Goal: Task Accomplishment & Management: Use online tool/utility

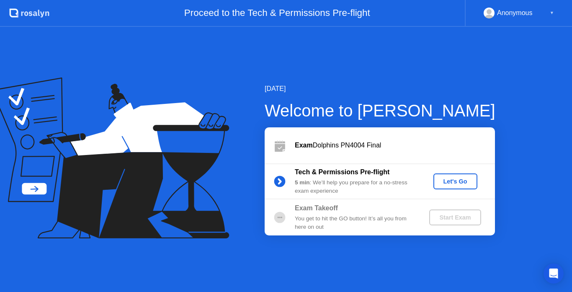
click at [458, 178] on div "Let's Go" at bounding box center [455, 181] width 37 height 7
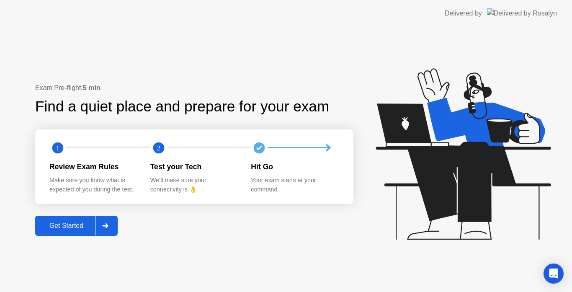
click at [108, 226] on icon at bounding box center [105, 225] width 6 height 5
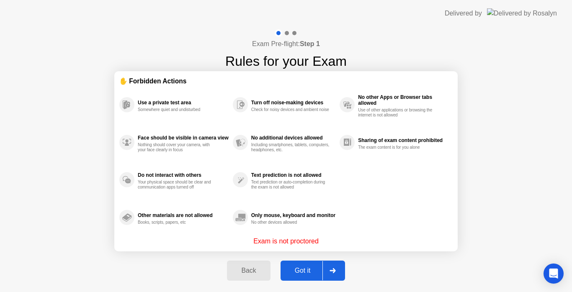
click at [339, 270] on div at bounding box center [333, 270] width 20 height 19
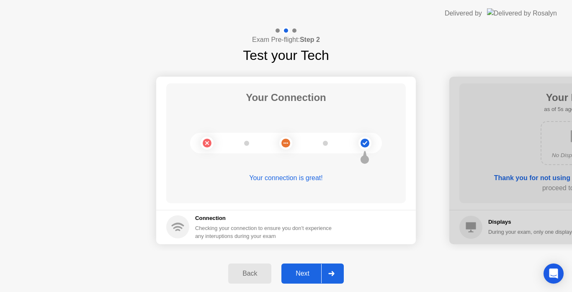
click at [339, 270] on div at bounding box center [331, 273] width 20 height 19
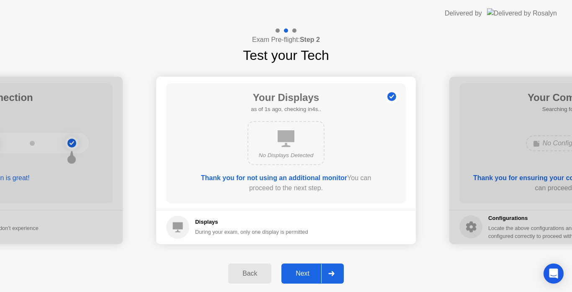
click at [339, 270] on div at bounding box center [331, 273] width 20 height 19
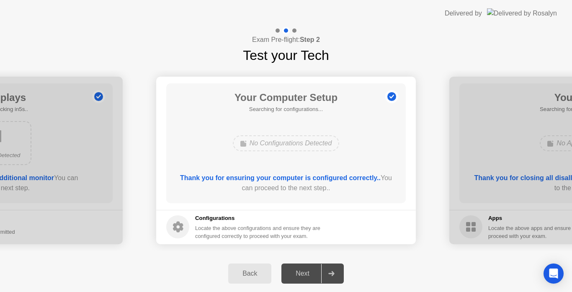
click at [339, 270] on div at bounding box center [331, 273] width 20 height 19
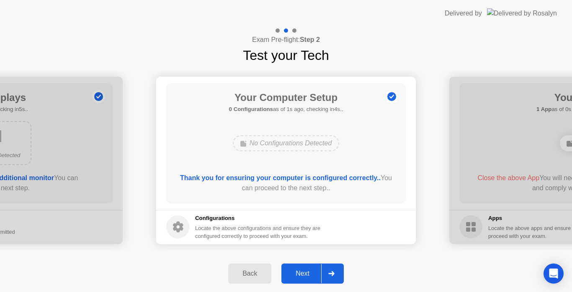
click at [339, 270] on div at bounding box center [331, 273] width 20 height 19
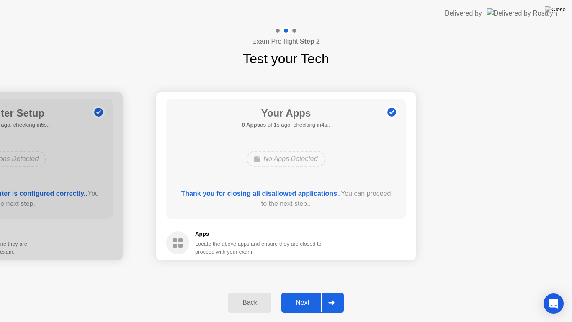
click at [326, 292] on div at bounding box center [331, 302] width 20 height 19
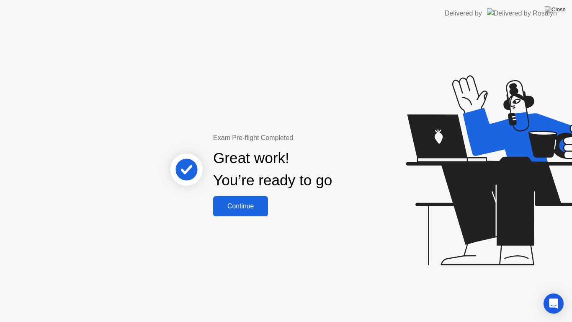
click at [258, 210] on div "Continue" at bounding box center [241, 206] width 50 height 8
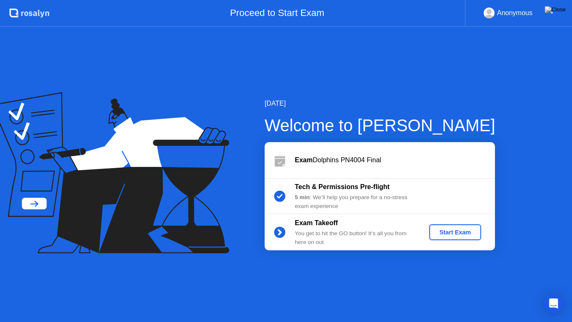
click at [455, 234] on div "Start Exam" at bounding box center [455, 232] width 45 height 7
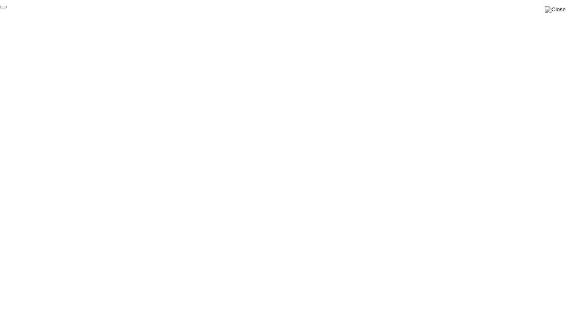
click div "End Proctoring Session"
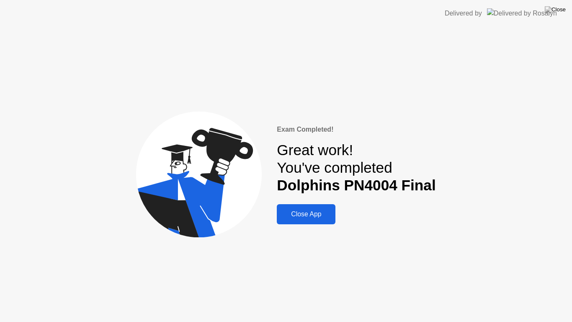
click at [330, 217] on div "Close App" at bounding box center [306, 214] width 54 height 8
